Goal: Check status: Check status

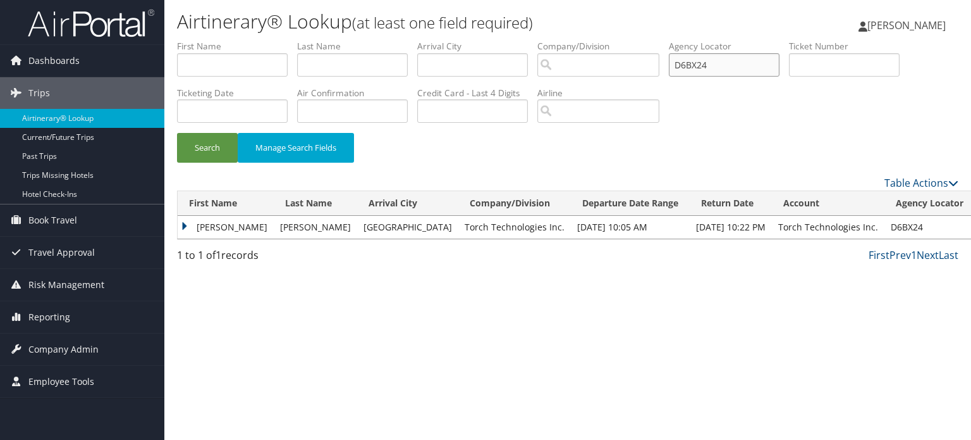
click at [676, 62] on input "D6BX24" at bounding box center [724, 64] width 111 height 23
click at [693, 63] on input "D6BX24" at bounding box center [724, 64] width 111 height 23
paste input "83KDJ"
type input "D83KDJ"
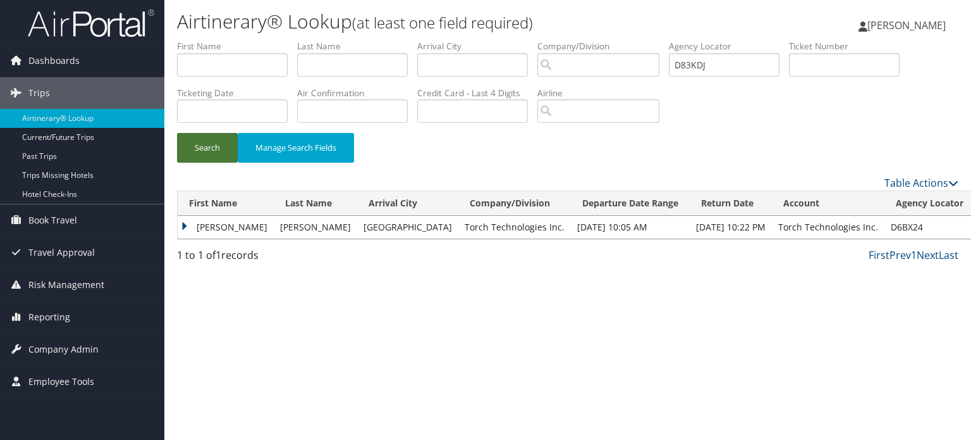
click at [208, 144] on button "Search" at bounding box center [207, 148] width 61 height 30
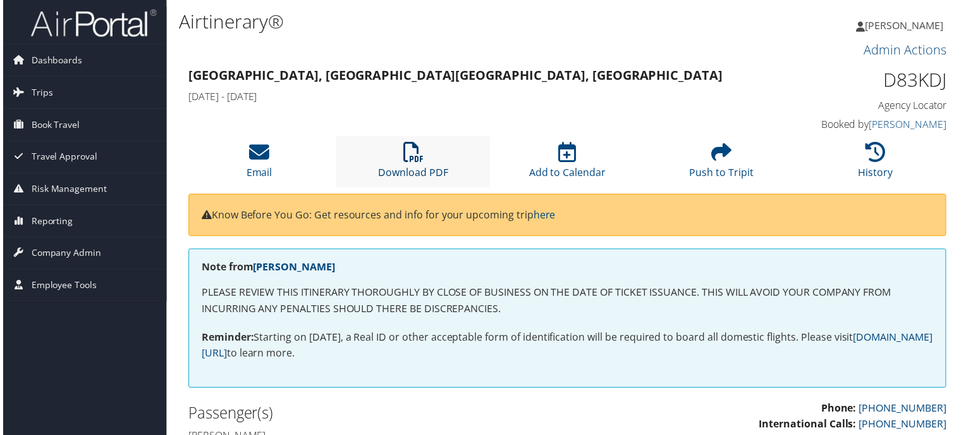
click at [407, 161] on icon at bounding box center [413, 153] width 20 height 20
